Goal: Information Seeking & Learning: Check status

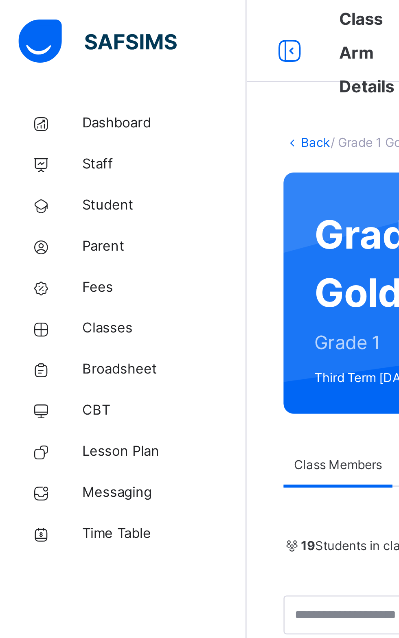
click at [42, 100] on span "Parent" at bounding box center [65, 98] width 65 height 8
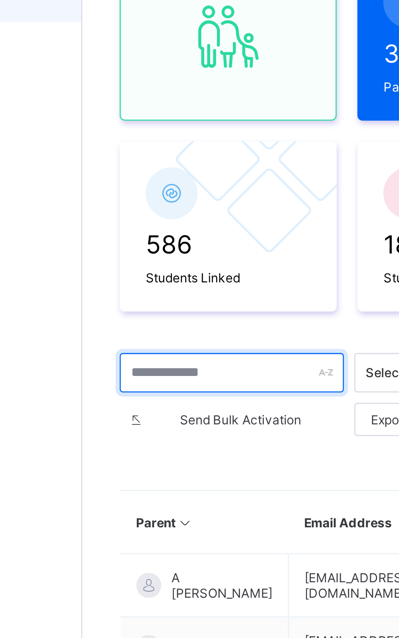
click at [143, 245] on input "text" at bounding box center [156, 243] width 88 height 15
type input "********"
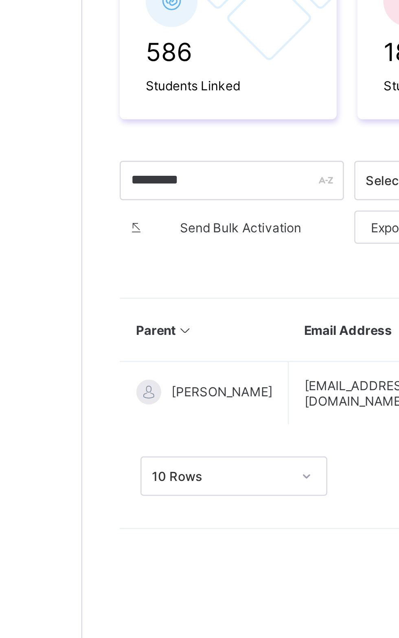
click at [139, 327] on span "Ndidi Amaka Ezebuilo" at bounding box center [152, 326] width 39 height 6
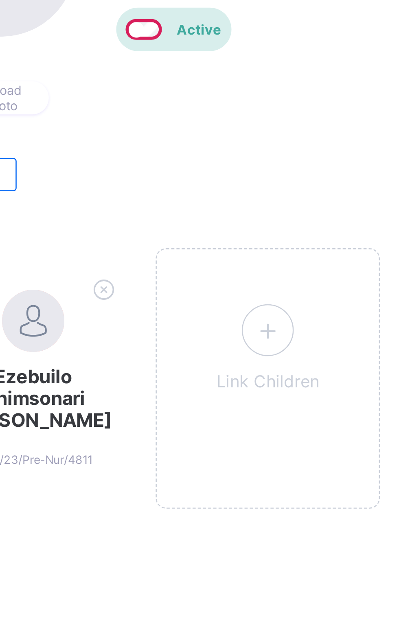
click at [244, 247] on icon at bounding box center [248, 247] width 15 height 13
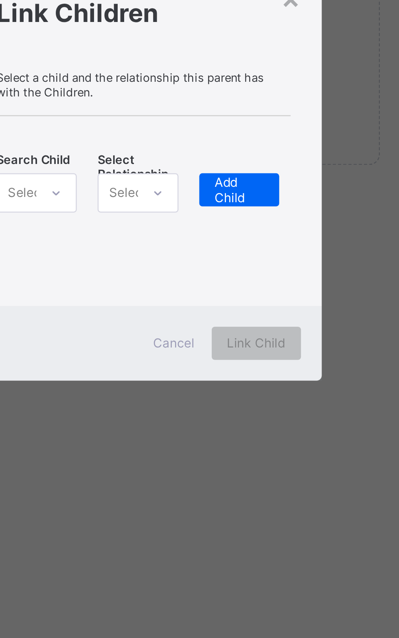
click at [165, 336] on div "Select..." at bounding box center [156, 327] width 18 height 15
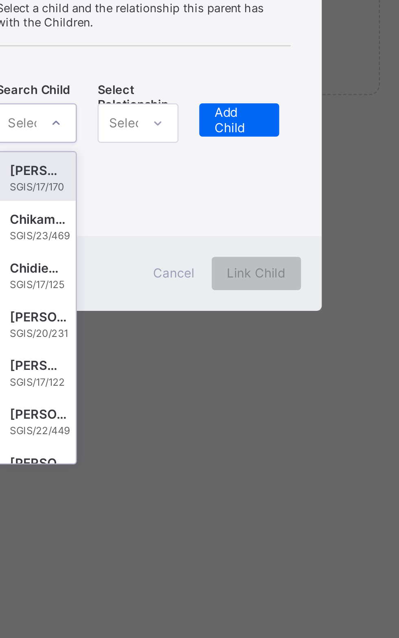
scroll to position [139, 0]
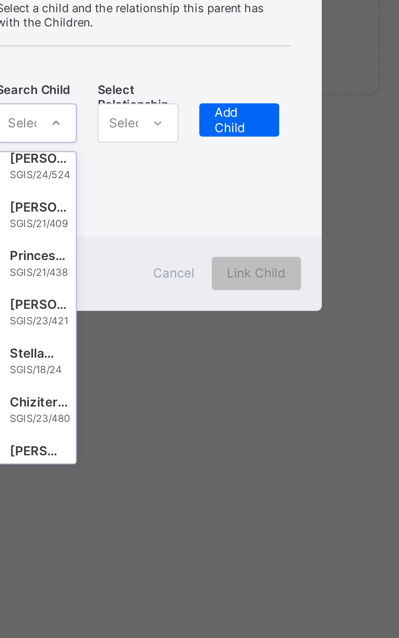
click at [171, 446] on div "SGIS/23/480" at bounding box center [159, 444] width 24 height 4
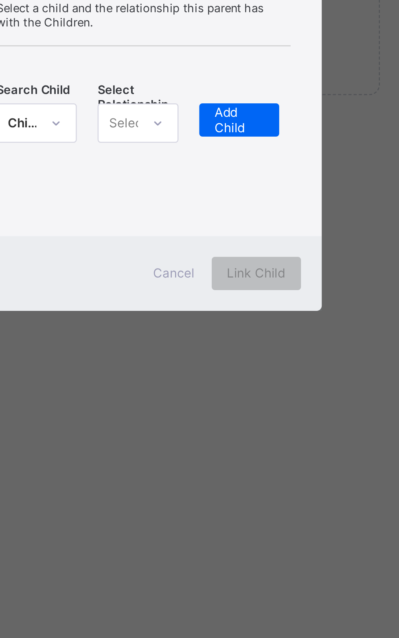
click at [208, 332] on icon at bounding box center [205, 328] width 5 height 8
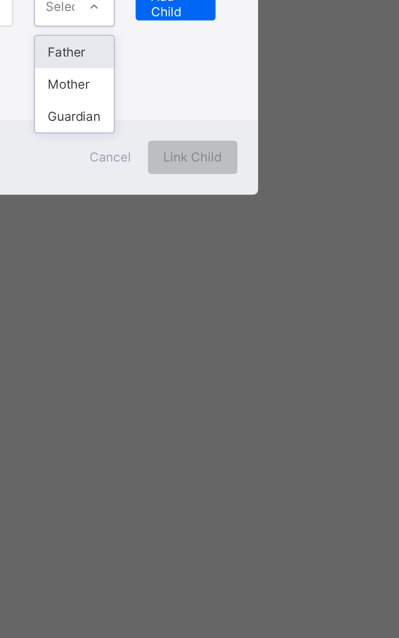
click at [213, 365] on div "Mother" at bounding box center [197, 358] width 31 height 13
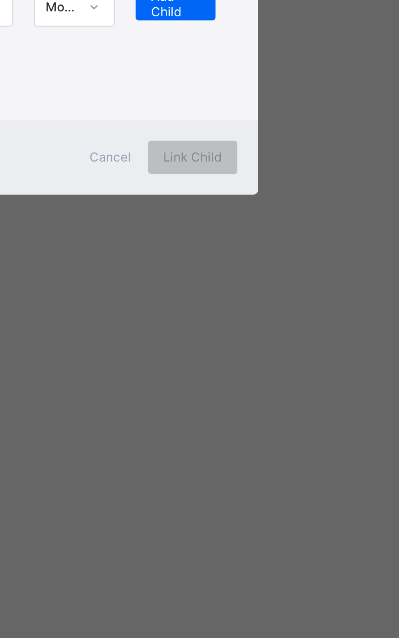
click at [247, 333] on span "Add Child" at bounding box center [238, 327] width 20 height 12
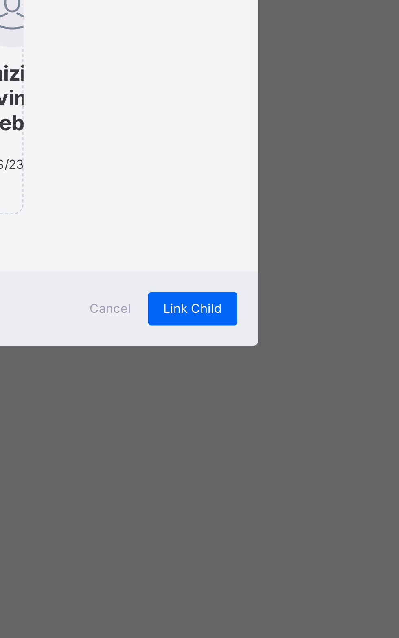
click at [261, 453] on div "Link Child" at bounding box center [243, 446] width 35 height 13
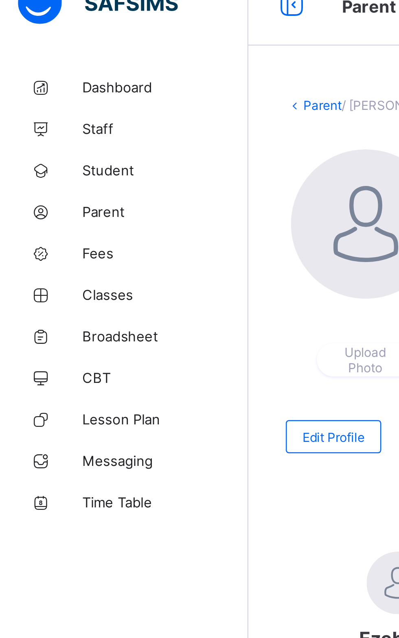
click at [57, 144] on span "Broadsheet" at bounding box center [65, 146] width 65 height 7
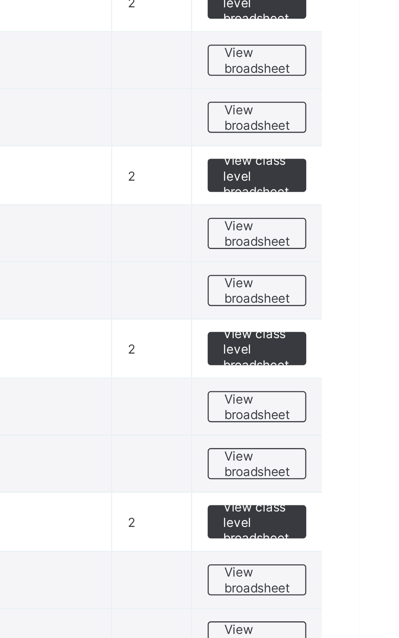
click at [361, 311] on span "View broadsheet" at bounding box center [359, 317] width 26 height 12
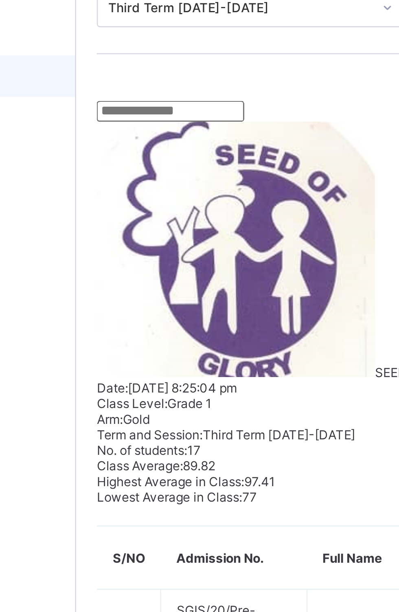
click at [139, 164] on input "text" at bounding box center [135, 160] width 58 height 8
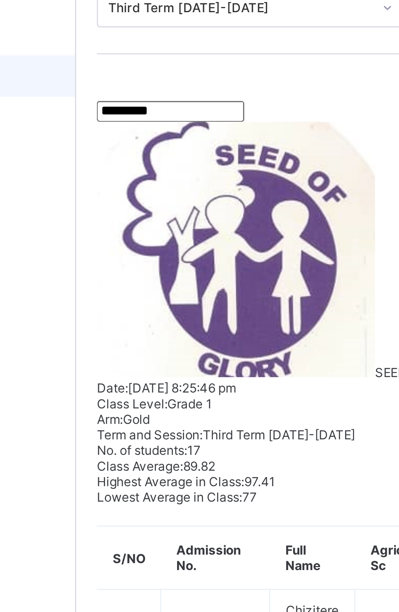
type input "*********"
click at [141, 290] on span "No. of students:" at bounding box center [123, 293] width 35 height 6
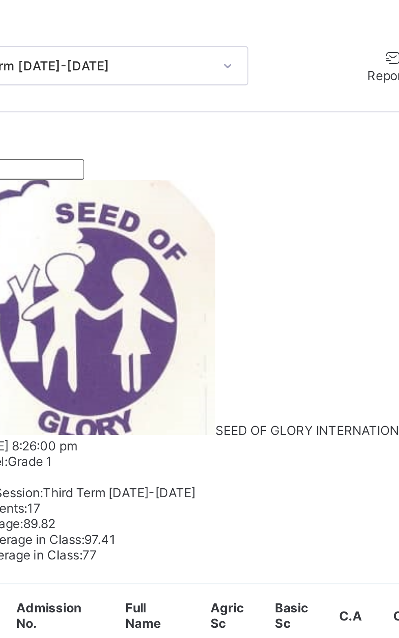
click at [275, 117] on span "Send Report Link" at bounding box center [288, 120] width 26 height 13
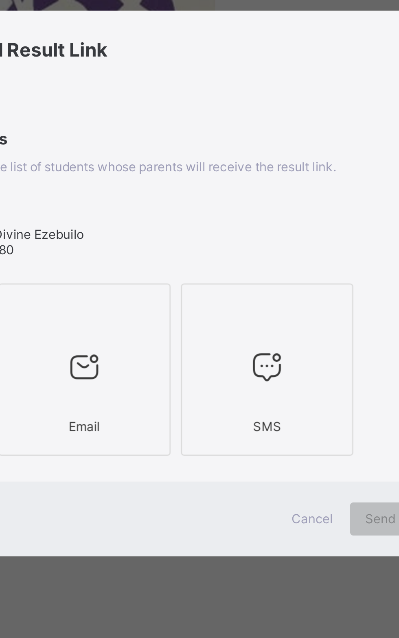
click at [203, 317] on div "Recipients Below are the list of students whose parents will receive the result…" at bounding box center [199, 287] width 219 height 59
click at [193, 368] on div at bounding box center [163, 352] width 59 height 32
click at [244, 359] on icon at bounding box center [235, 351] width 17 height 15
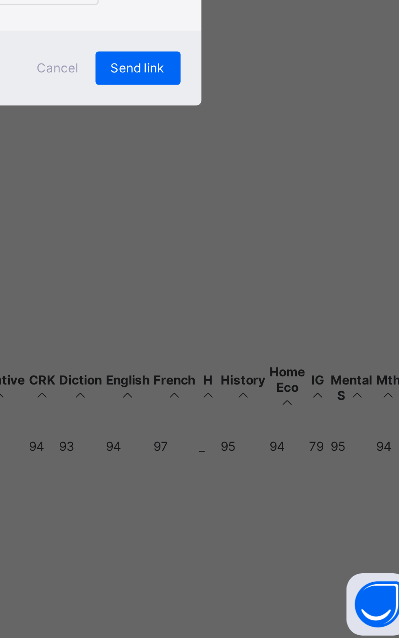
click at [301, 418] on div "Send link" at bounding box center [284, 411] width 33 height 13
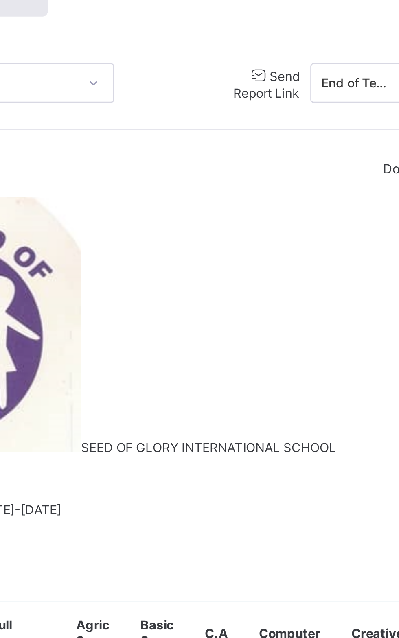
click at [275, 120] on span "Send Report Link" at bounding box center [288, 120] width 26 height 13
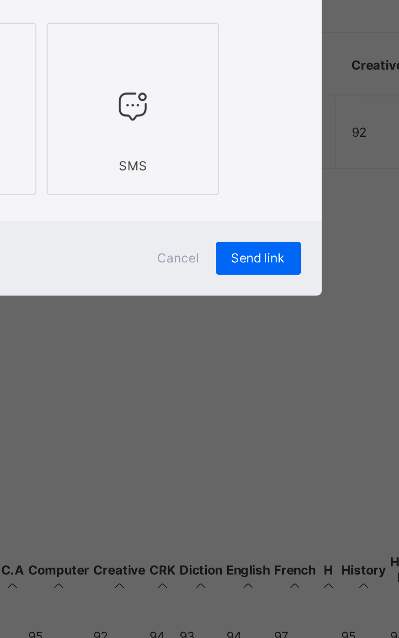
click at [301, 418] on div "Send link" at bounding box center [284, 411] width 33 height 13
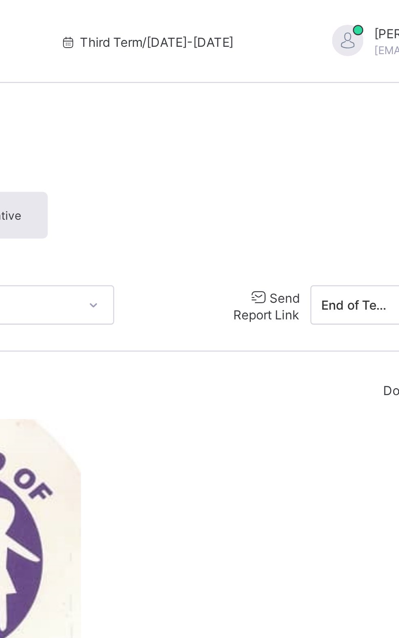
click at [275, 118] on span "Send Report Link" at bounding box center [288, 120] width 26 height 13
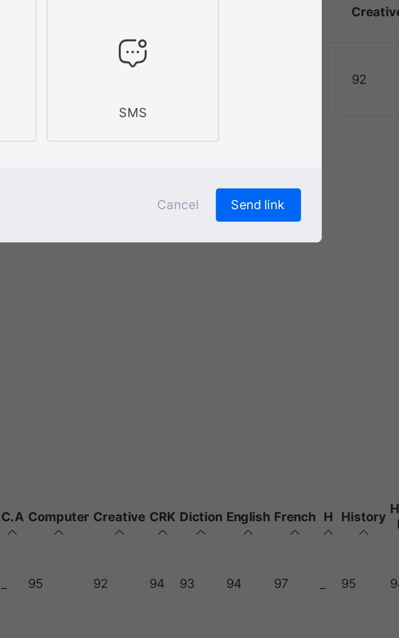
click at [295, 414] on span "Send link" at bounding box center [284, 411] width 21 height 6
click at [301, 418] on div "Send link" at bounding box center [284, 411] width 33 height 13
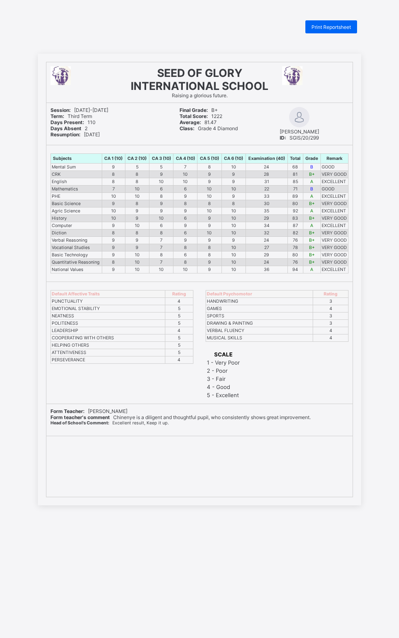
click at [337, 23] on div "Print Reportsheet" at bounding box center [331, 26] width 52 height 13
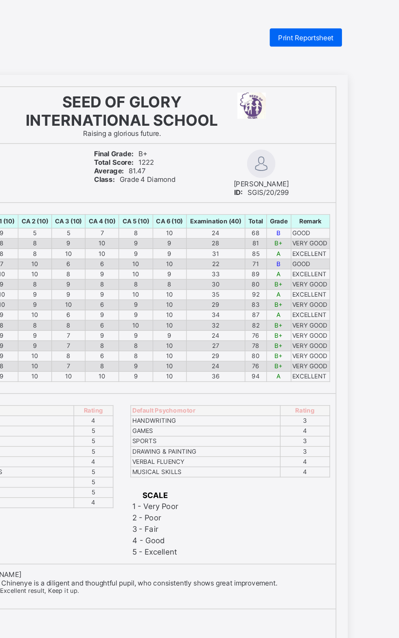
click at [330, 28] on span "Print Reportsheet" at bounding box center [330, 27] width 39 height 6
click at [346, 25] on span "Print Reportsheet" at bounding box center [330, 27] width 39 height 6
click at [314, 32] on div "Print Reportsheet" at bounding box center [331, 26] width 52 height 13
click at [317, 31] on div "Print Reportsheet" at bounding box center [331, 26] width 52 height 13
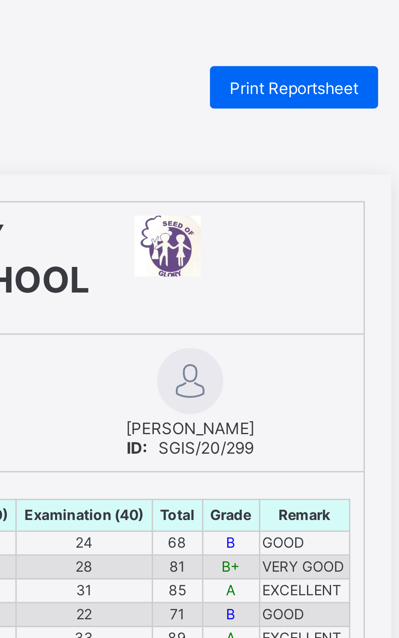
click at [322, 32] on div "Print Reportsheet" at bounding box center [331, 26] width 52 height 13
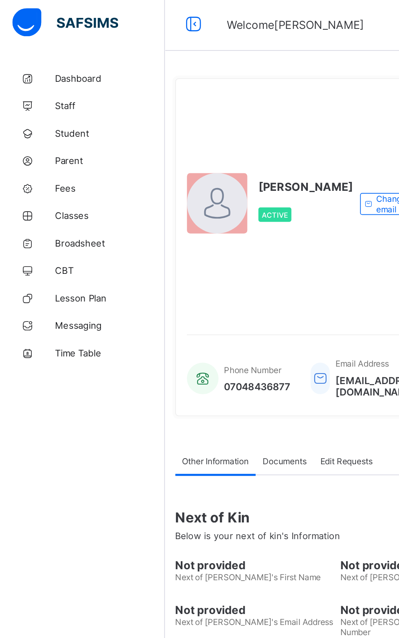
click at [59, 146] on span "Broadsheet" at bounding box center [65, 146] width 65 height 7
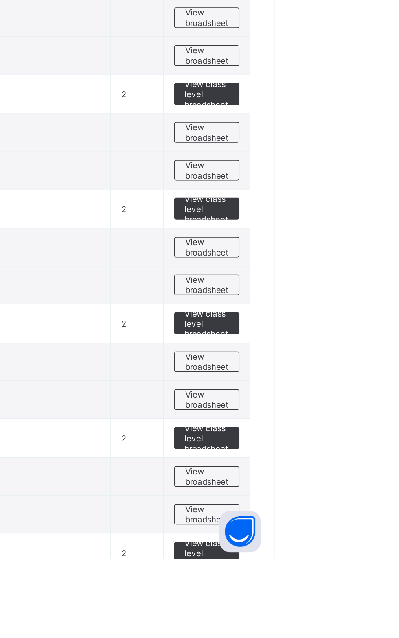
click at [352, 538] on span "View broadsheet" at bounding box center [359, 544] width 26 height 12
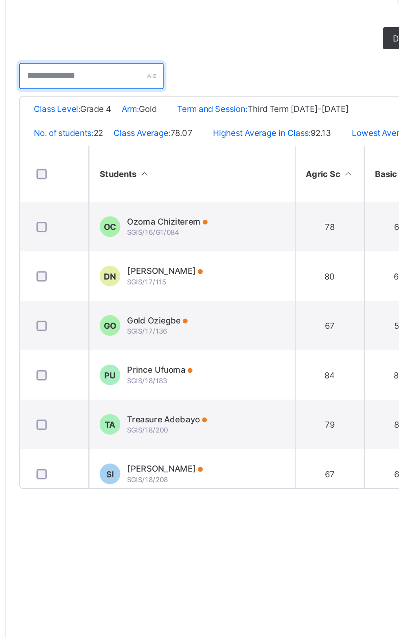
click at [133, 207] on input "text" at bounding box center [148, 204] width 85 height 15
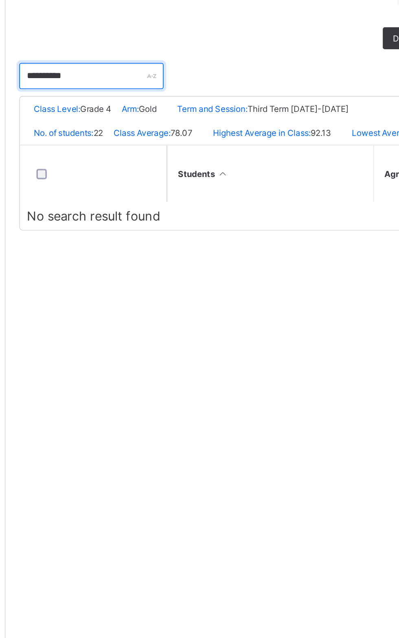
click at [162, 207] on input "*********" at bounding box center [148, 204] width 85 height 15
type input "*"
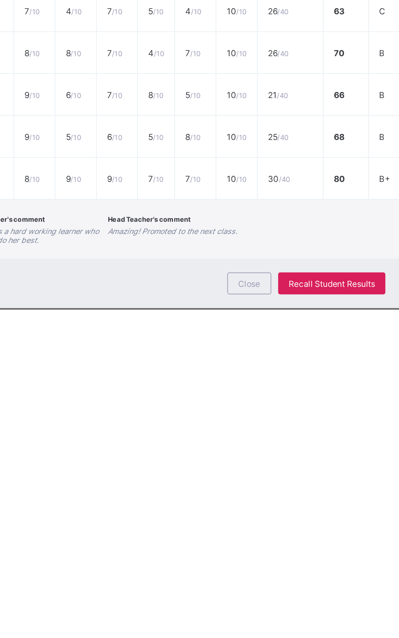
click at [241, 600] on div "Head Teacher's comment Amazing! Promoted to the next class." at bounding box center [199, 590] width 82 height 19
click at [249, 626] on span "Close" at bounding box center [242, 623] width 13 height 6
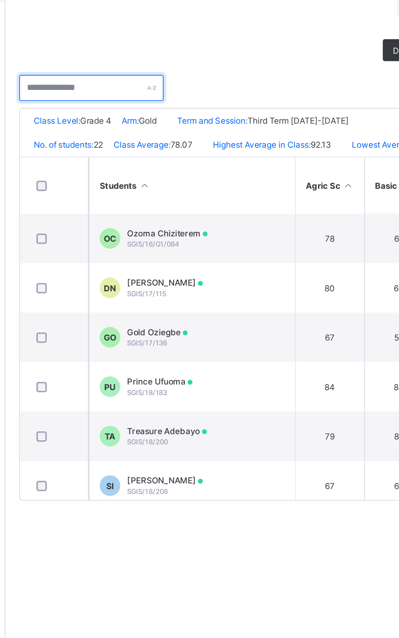
click at [139, 204] on input "text" at bounding box center [148, 204] width 85 height 15
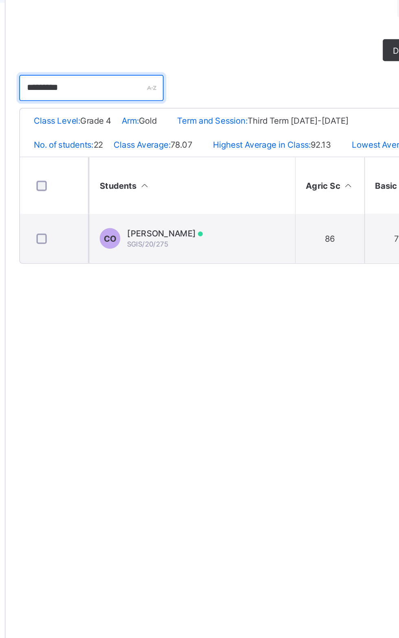
type input "*********"
click at [193, 300] on span "SGIS/20/275" at bounding box center [182, 297] width 24 height 5
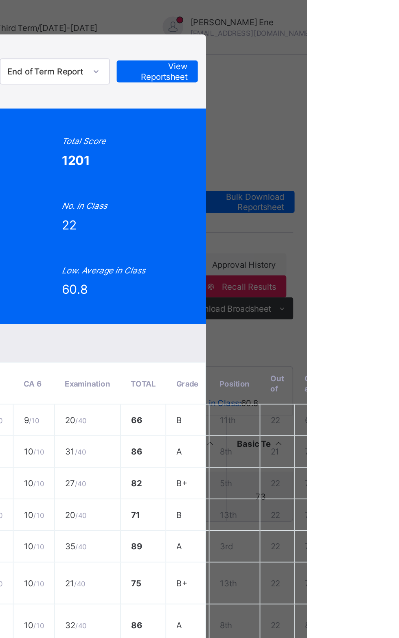
click at [328, 48] on span "View Reportsheet" at bounding box center [310, 42] width 36 height 12
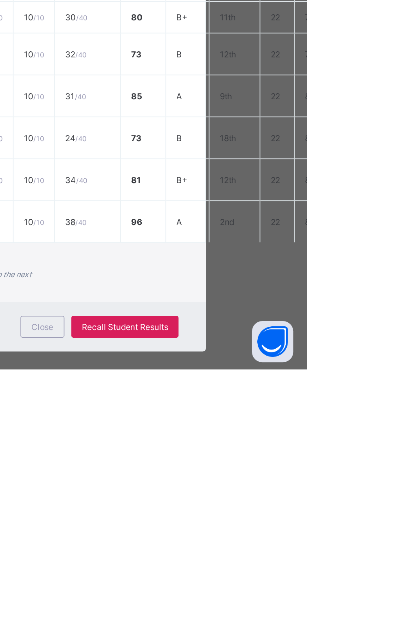
click at [278, 590] on div "Form Teacher's comment [PERSON_NAME] is an enthusiastic learner.She relates wel…" at bounding box center [199, 580] width 255 height 19
click at [255, 619] on div "Close" at bounding box center [242, 612] width 26 height 13
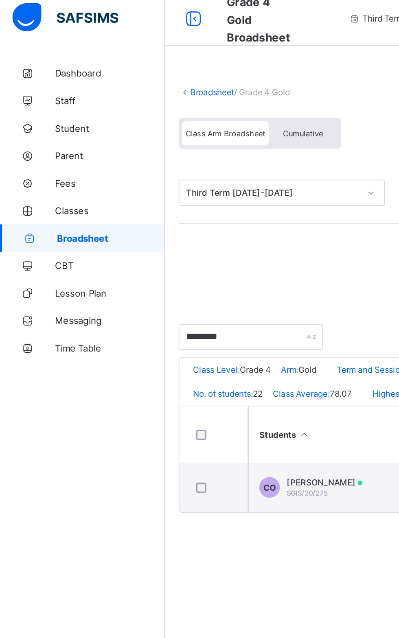
click at [66, 147] on span "Broadsheet" at bounding box center [66, 146] width 64 height 7
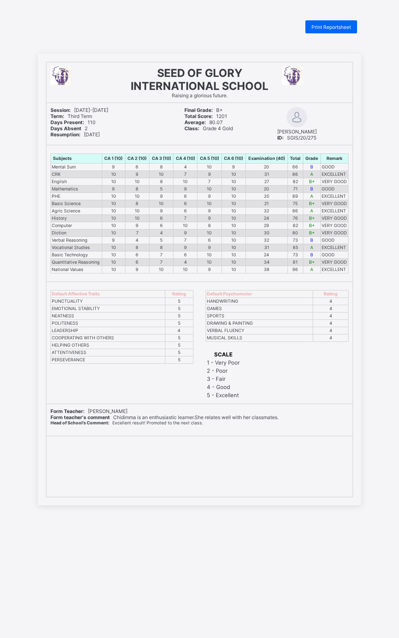
click at [337, 26] on span "Print Reportsheet" at bounding box center [330, 27] width 39 height 6
